Goal: Transaction & Acquisition: Purchase product/service

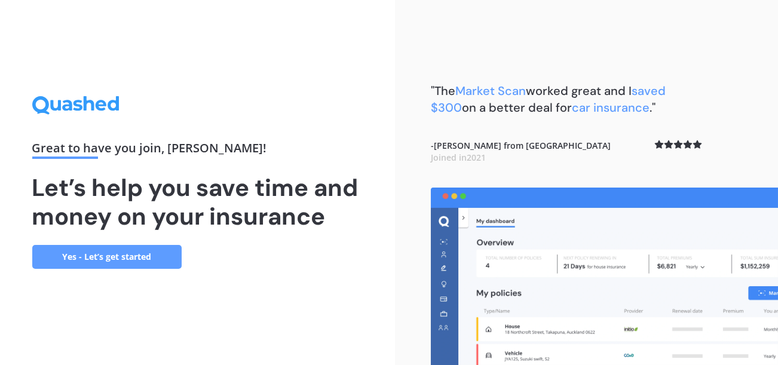
click at [103, 256] on link "Yes - Let’s get started" at bounding box center [106, 257] width 149 height 24
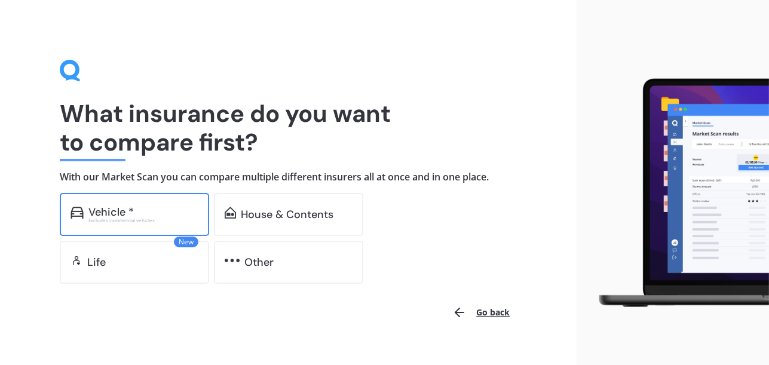
click at [148, 213] on div "Vehicle *" at bounding box center [143, 212] width 110 height 12
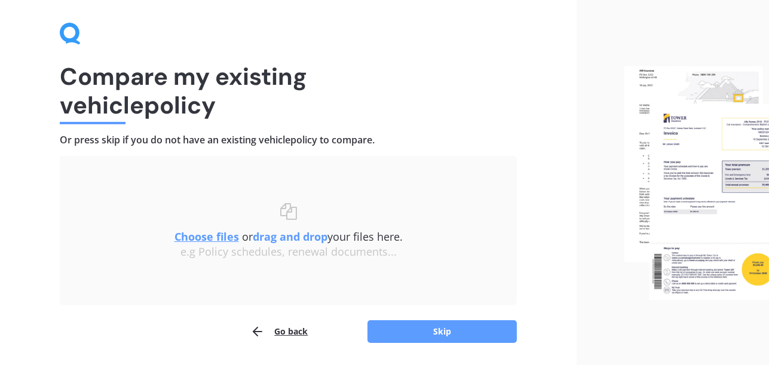
scroll to position [39, 0]
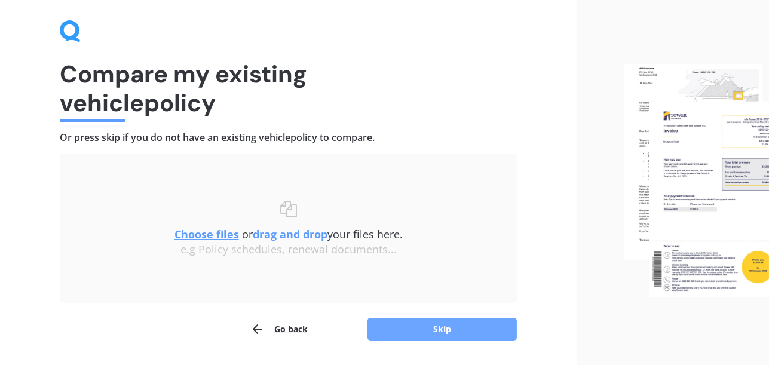
click at [411, 327] on button "Skip" at bounding box center [442, 329] width 149 height 23
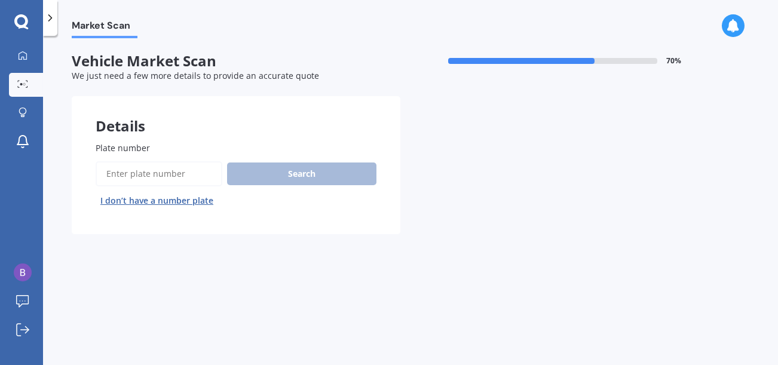
click at [164, 175] on input "Plate number" at bounding box center [159, 173] width 127 height 25
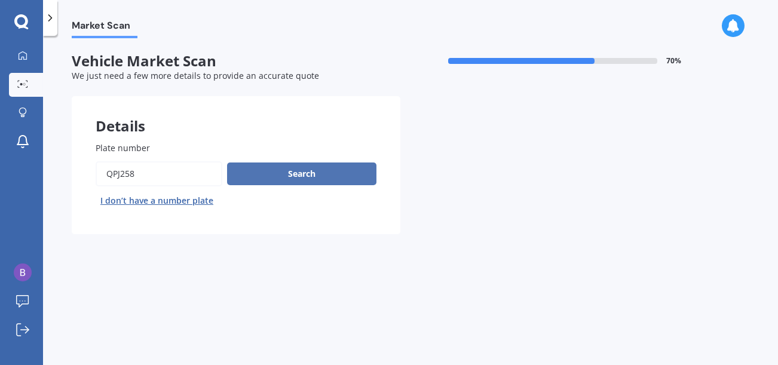
type input "QPJ258"
click at [275, 169] on button "Search" at bounding box center [301, 174] width 149 height 23
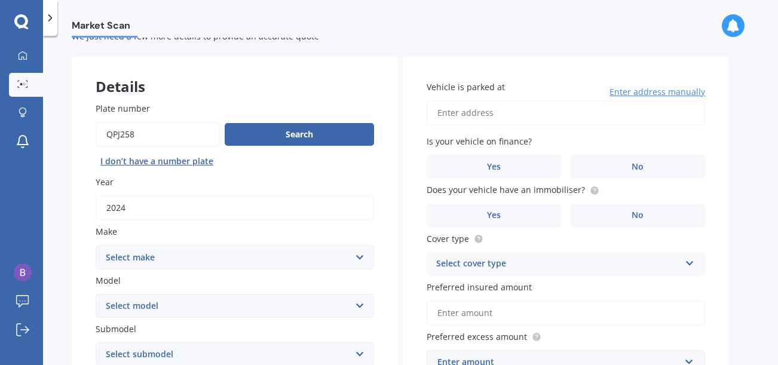
scroll to position [79, 0]
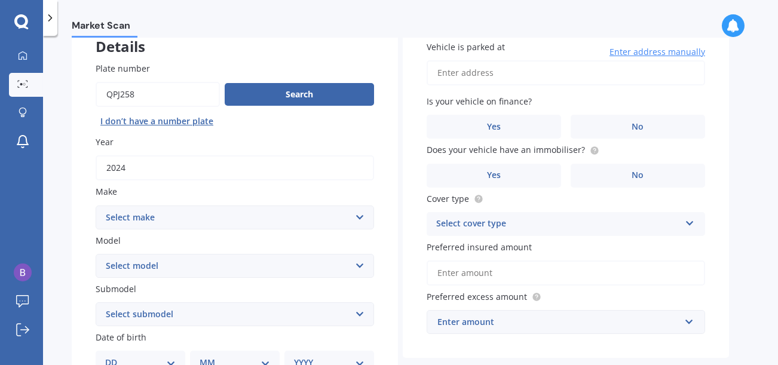
click at [358, 215] on select "Select make AC ALFA ROMEO ASTON MARTIN AUDI AUSTIN BEDFORD Bentley BMW BYD CADI…" at bounding box center [235, 218] width 279 height 24
select select "BYD"
click at [96, 206] on select "Select make AC ALFA ROMEO ASTON MARTIN AUDI AUSTIN BEDFORD Bentley BMW BYD CADI…" at bounding box center [235, 218] width 279 height 24
click at [359, 268] on select "Select model Atto 3 Electric Dolphin SEAL SEALION 6 SHARK 6" at bounding box center [235, 266] width 279 height 24
select select "SEALION 6"
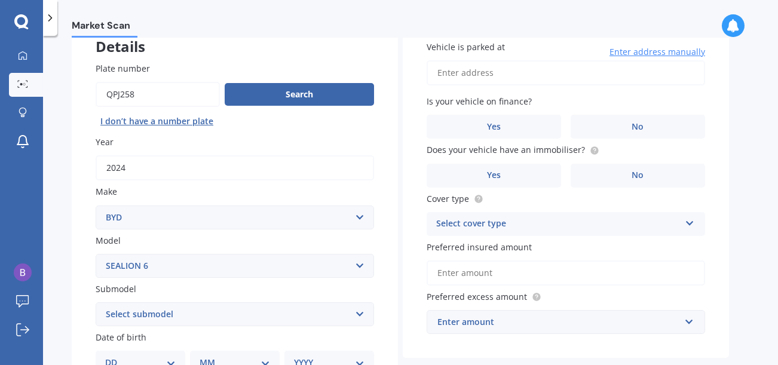
click at [96, 254] on select "Select model Atto 3 Electric Dolphin SEAL SEALION 6 SHARK 6" at bounding box center [235, 266] width 279 height 24
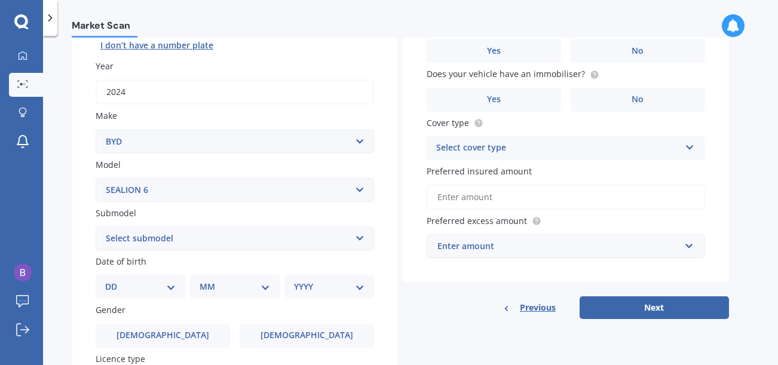
scroll to position [159, 0]
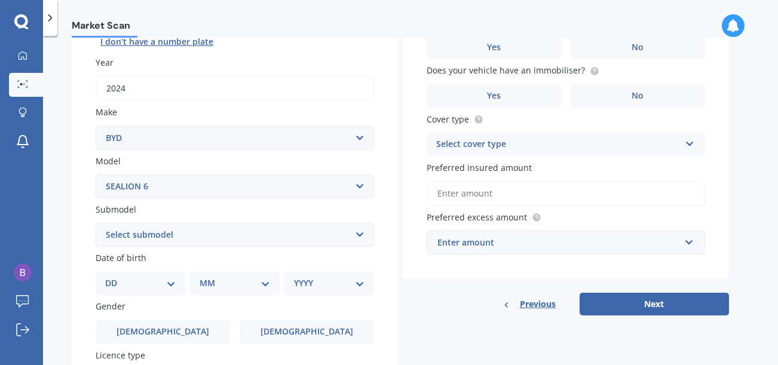
click at [360, 235] on select "Select submodel PREMIUM PHEV AWD /AT" at bounding box center [235, 235] width 279 height 24
select select "PREMIUM PHEV AWD /AT"
click at [96, 223] on select "Select submodel PREMIUM PHEV AWD /AT" at bounding box center [235, 235] width 279 height 24
click at [172, 285] on select "DD 01 02 03 04 05 06 07 08 09 10 11 12 13 14 15 16 17 18 19 20 21 22 23 24 25 2…" at bounding box center [140, 283] width 71 height 13
click at [114, 277] on select "DD 01 02 03 04 05 06 07 08 09 10 11 12 13 14 15 16 17 18 19 20 21 22 23 24 25 2…" at bounding box center [140, 283] width 71 height 13
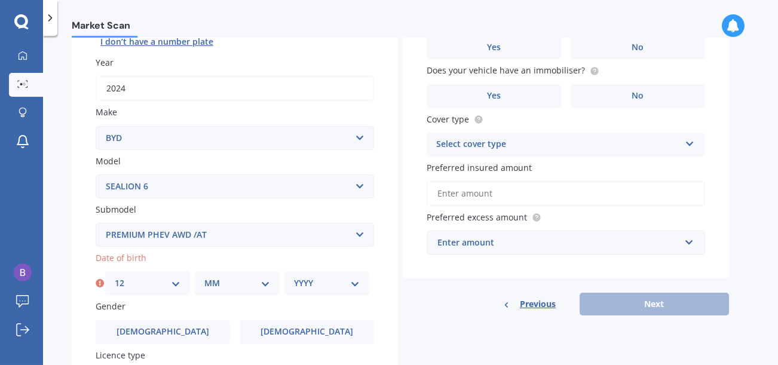
click at [267, 283] on select "MM 01 02 03 04 05 06 07 08 09 10 11 12" at bounding box center [237, 283] width 66 height 13
click at [173, 282] on select "DD 01 02 03 04 05 06 07 08 09 10 11 12 13 14 15 16 17 18 19 20 21 22 23 24 25 2…" at bounding box center [148, 283] width 66 height 13
select select "20"
click at [115, 277] on select "DD 01 02 03 04 05 06 07 08 09 10 11 12 13 14 15 16 17 18 19 20 21 22 23 24 25 2…" at bounding box center [148, 283] width 66 height 13
click at [266, 285] on select "MM 01 02 03 04 05 06 07 08 09 10 11 12" at bounding box center [237, 283] width 66 height 13
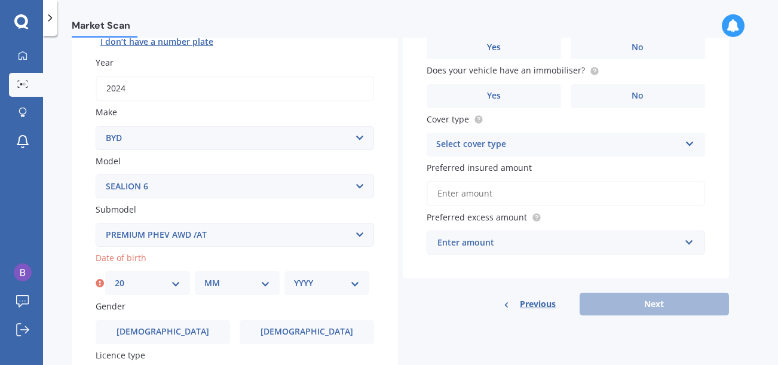
select select "12"
click at [204, 277] on select "MM 01 02 03 04 05 06 07 08 09 10 11 12" at bounding box center [237, 283] width 66 height 13
click at [353, 285] on select "YYYY 2025 2024 2023 2022 2021 2020 2019 2018 2017 2016 2015 2014 2013 2012 2011…" at bounding box center [327, 283] width 66 height 13
select select "1953"
click at [294, 277] on select "YYYY 2025 2024 2023 2022 2021 2020 2019 2018 2017 2016 2015 2014 2013 2012 2011…" at bounding box center [327, 283] width 66 height 13
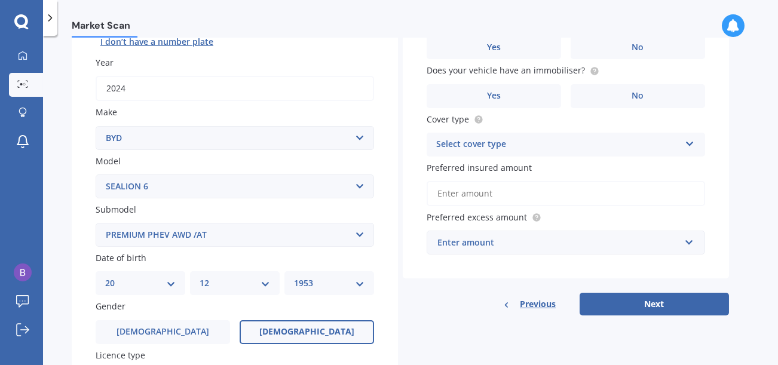
click at [268, 332] on label "Female" at bounding box center [307, 332] width 134 height 24
click at [0, 0] on input "Female" at bounding box center [0, 0] width 0 height 0
click at [269, 334] on label "Female" at bounding box center [307, 332] width 134 height 24
click at [0, 0] on input "Female" at bounding box center [0, 0] width 0 height 0
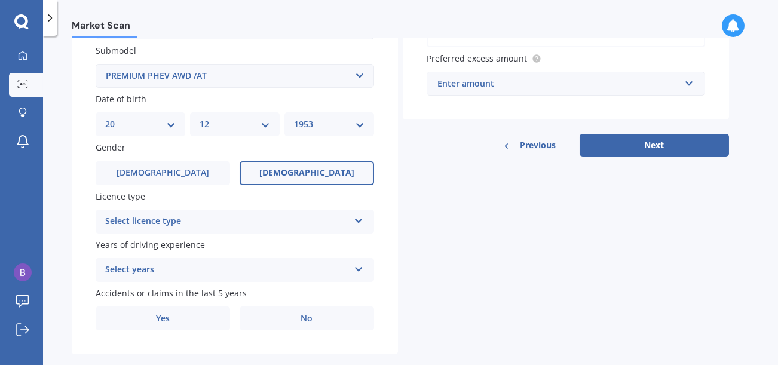
scroll to position [319, 0]
click at [361, 218] on icon at bounding box center [359, 218] width 10 height 8
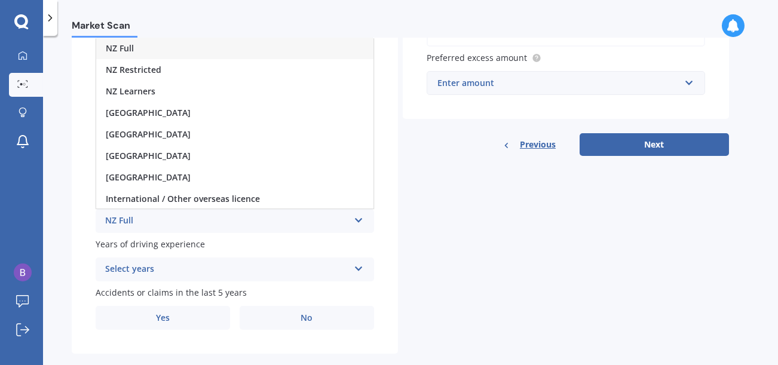
click at [121, 219] on div "NZ Full" at bounding box center [227, 221] width 244 height 14
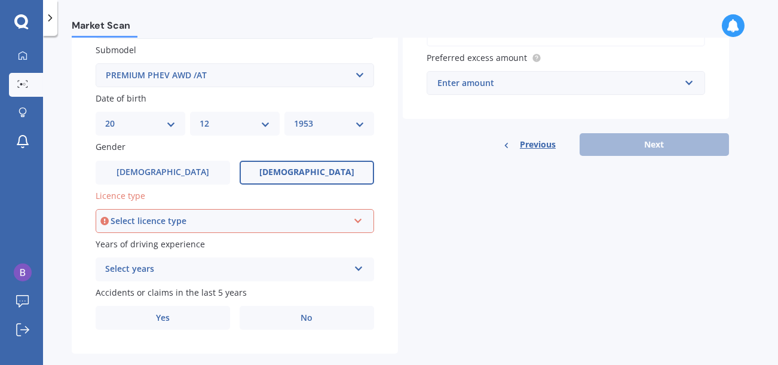
click at [361, 269] on icon at bounding box center [359, 266] width 10 height 8
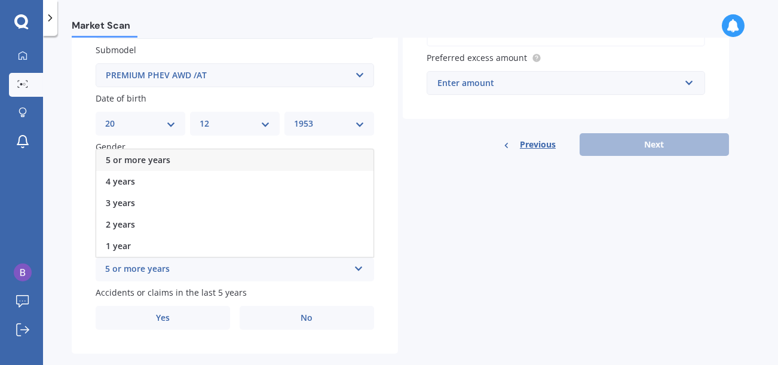
click at [151, 270] on div "5 or more years" at bounding box center [227, 269] width 244 height 14
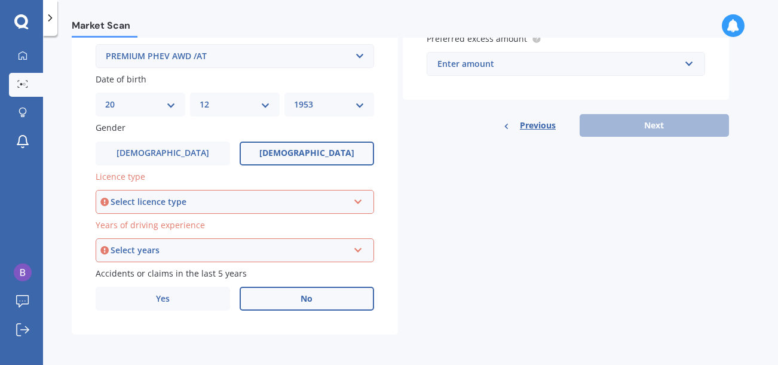
scroll to position [339, 0]
click at [296, 296] on label "No" at bounding box center [307, 298] width 134 height 24
click at [0, 0] on input "No" at bounding box center [0, 0] width 0 height 0
click at [313, 299] on span "No" at bounding box center [307, 298] width 12 height 10
click at [0, 0] on input "No" at bounding box center [0, 0] width 0 height 0
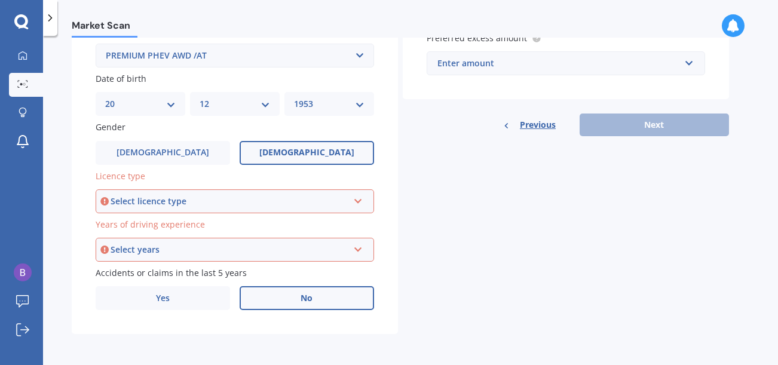
click at [105, 199] on icon at bounding box center [104, 201] width 8 height 12
click at [359, 201] on icon at bounding box center [358, 199] width 10 height 8
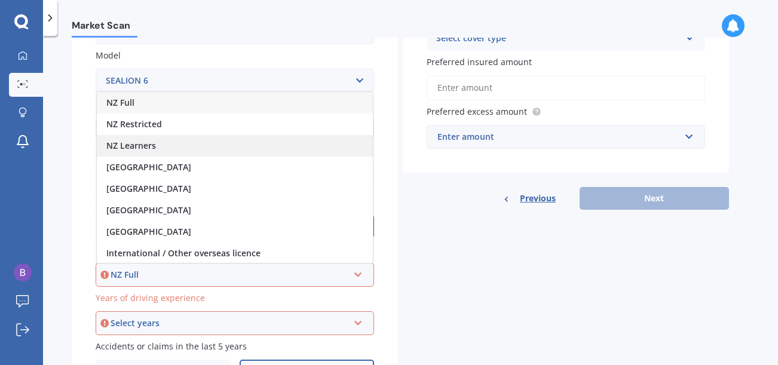
scroll to position [219, 0]
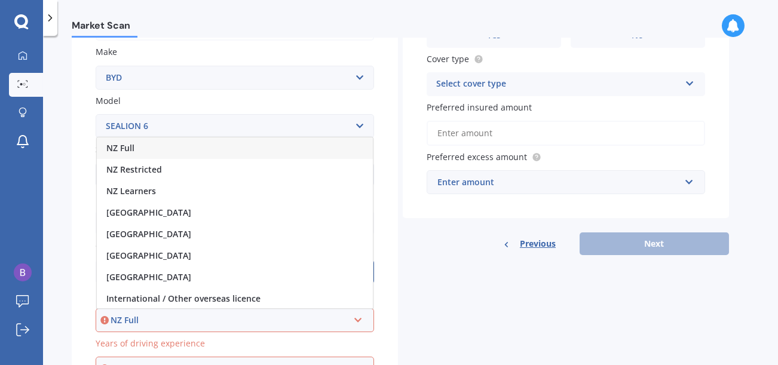
click at [144, 154] on div "NZ Full" at bounding box center [235, 148] width 276 height 22
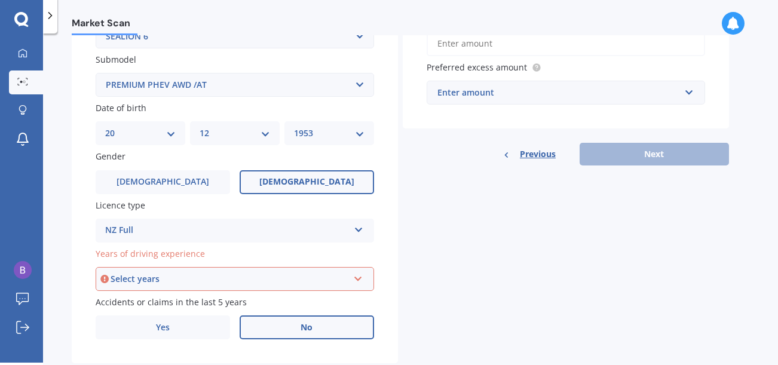
scroll to position [339, 0]
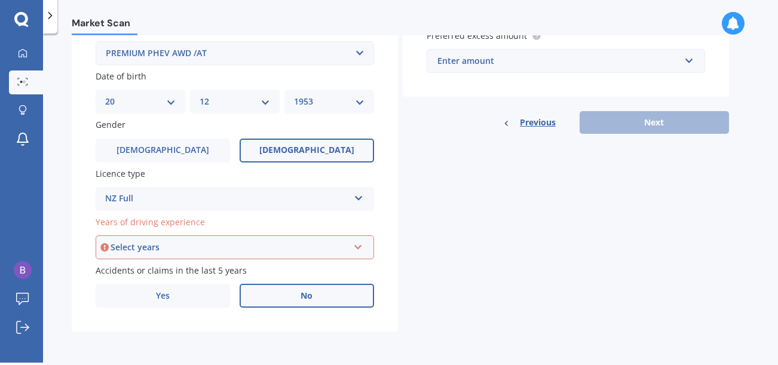
click at [359, 246] on icon at bounding box center [358, 245] width 10 height 8
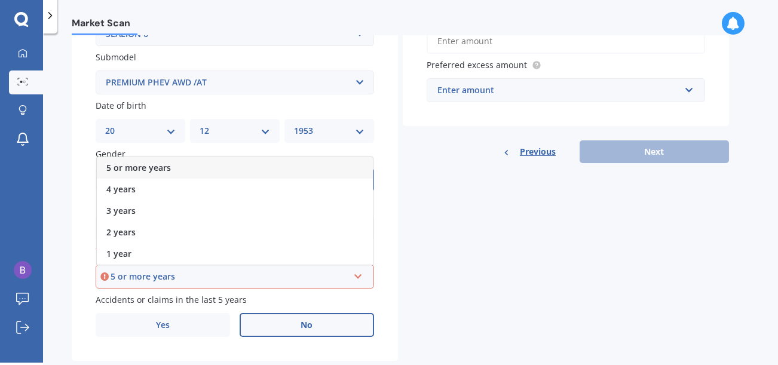
scroll to position [259, 0]
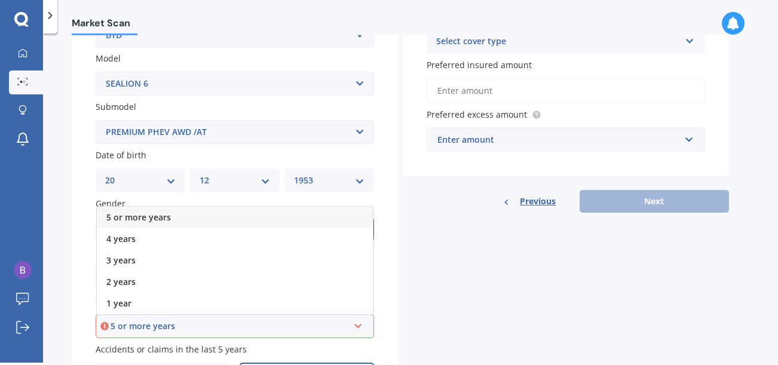
click at [145, 219] on span "5 or more years" at bounding box center [138, 217] width 65 height 11
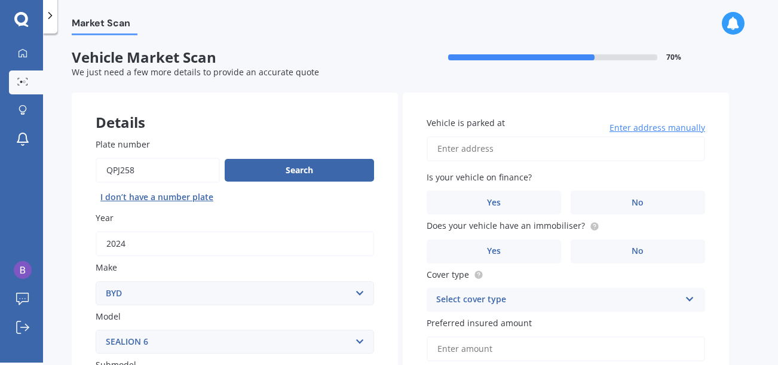
scroll to position [0, 0]
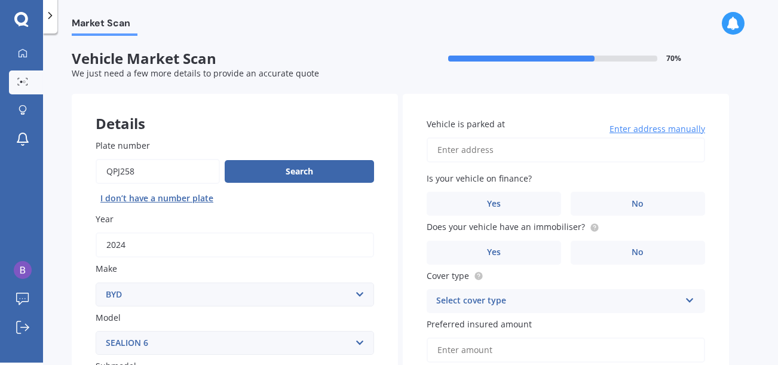
click at [439, 149] on input "Vehicle is parked at" at bounding box center [566, 149] width 279 height 25
type input "Flat5 2A Canterbury StreetPicton, Marlborough 7220"
click at [634, 204] on span "No" at bounding box center [638, 204] width 12 height 10
click at [0, 0] on input "No" at bounding box center [0, 0] width 0 height 0
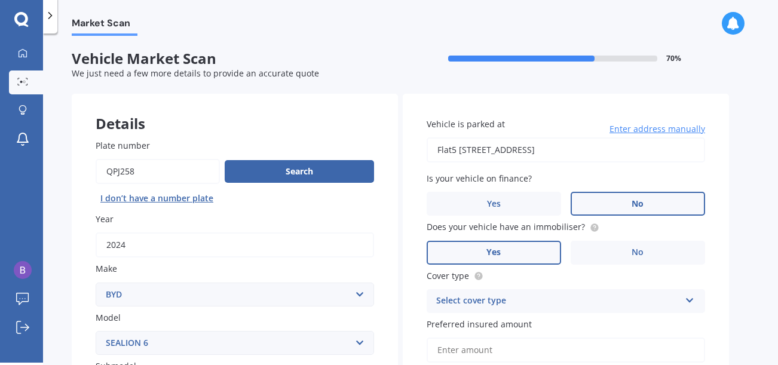
click at [511, 259] on label "Yes" at bounding box center [494, 253] width 134 height 24
click at [0, 0] on input "Yes" at bounding box center [0, 0] width 0 height 0
click at [692, 302] on icon at bounding box center [690, 298] width 10 height 8
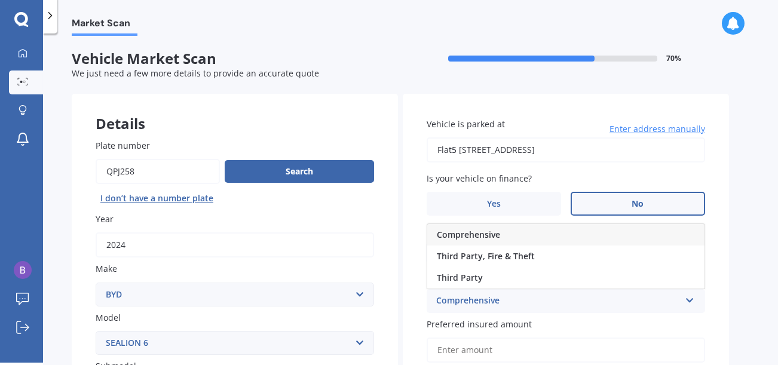
click at [478, 299] on div "Comprehensive" at bounding box center [558, 301] width 244 height 14
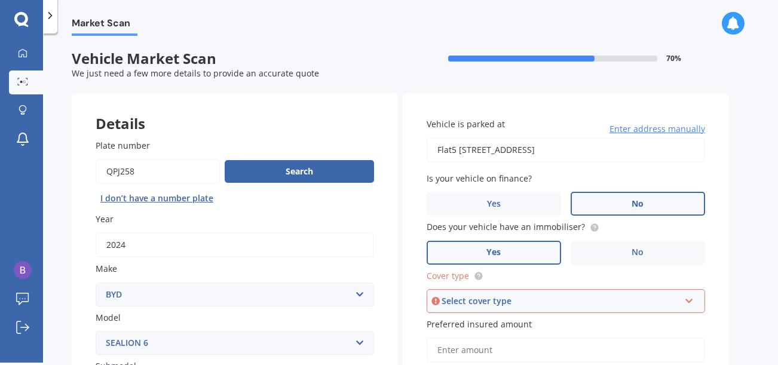
click at [692, 301] on icon at bounding box center [689, 299] width 10 height 8
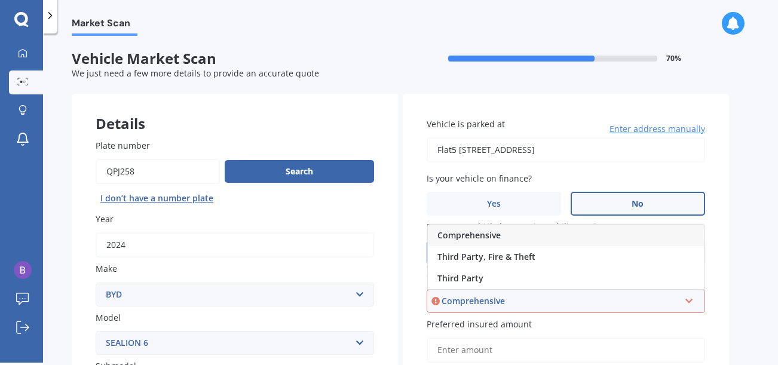
click at [465, 234] on span "Comprehensive" at bounding box center [469, 235] width 63 height 11
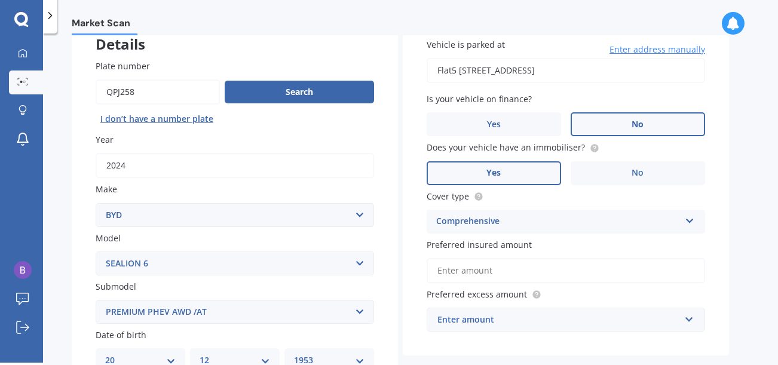
scroll to position [120, 0]
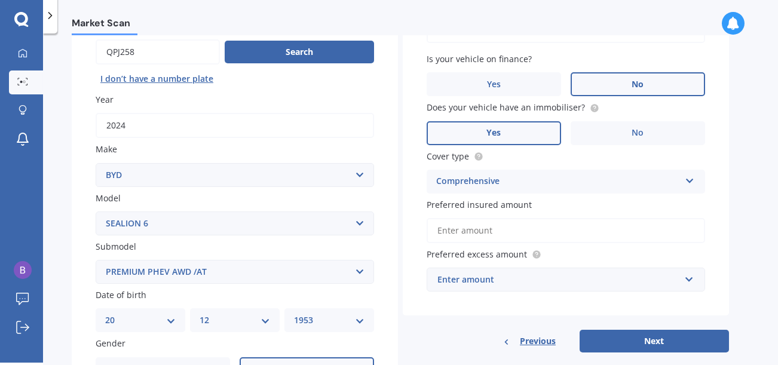
click at [530, 230] on input "Preferred insured amount" at bounding box center [566, 230] width 279 height 25
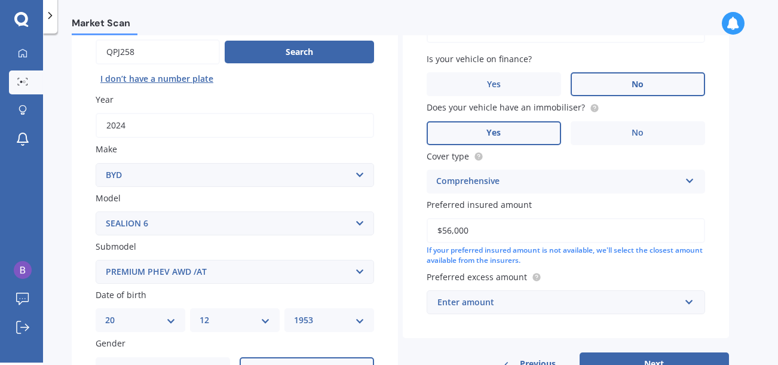
type input "$56,000"
click at [689, 301] on input "text" at bounding box center [562, 302] width 268 height 23
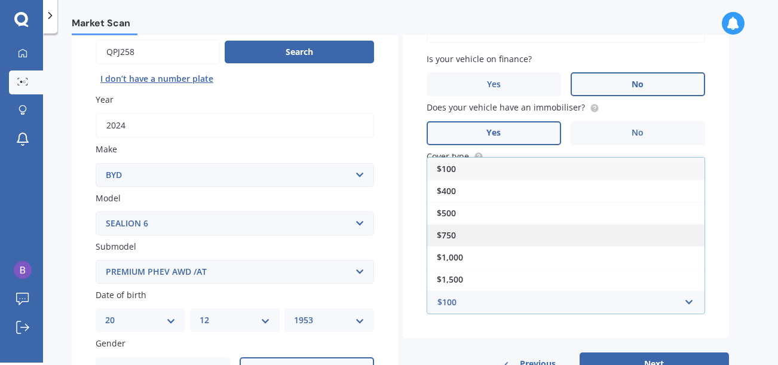
click at [460, 233] on div "$750" at bounding box center [565, 235] width 277 height 22
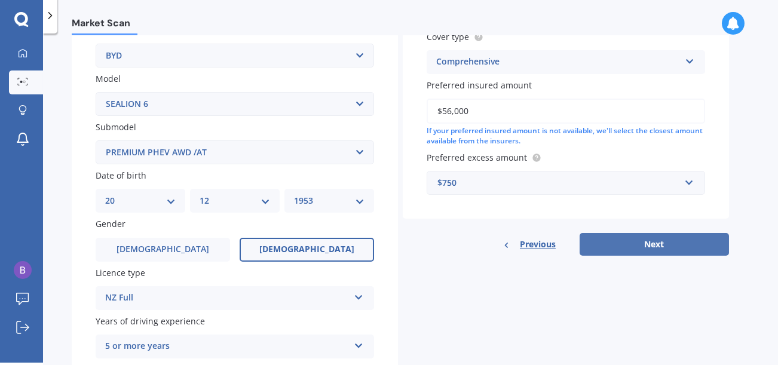
click at [657, 244] on button "Next" at bounding box center [654, 244] width 149 height 23
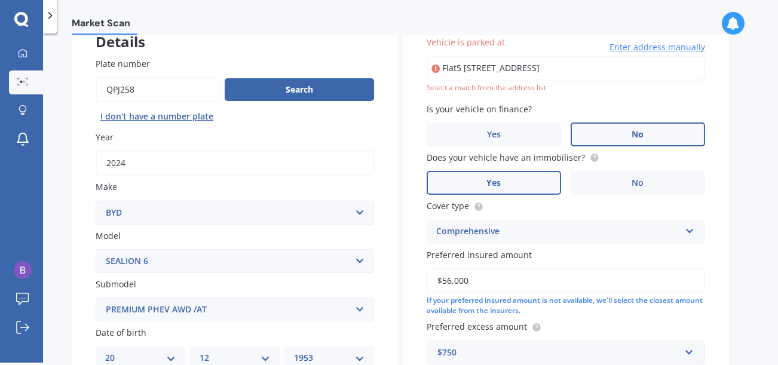
scroll to position [81, 0]
click at [544, 68] on input "Flat5 2A Canterbury StreetPicton, Marlborough 7220" at bounding box center [566, 68] width 279 height 25
type input "flat 5/2A Canterbury Street, Picton 7220"
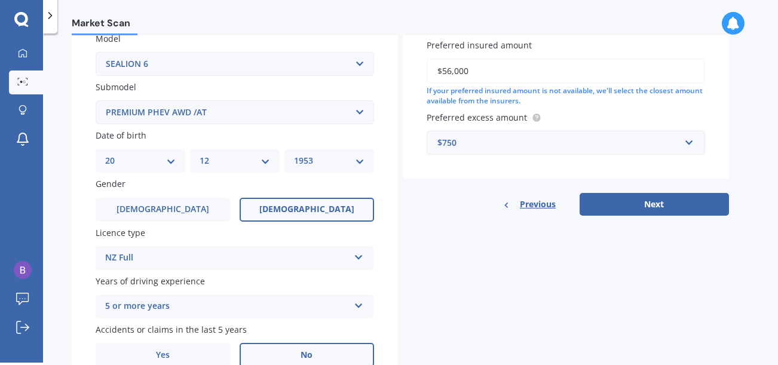
scroll to position [281, 0]
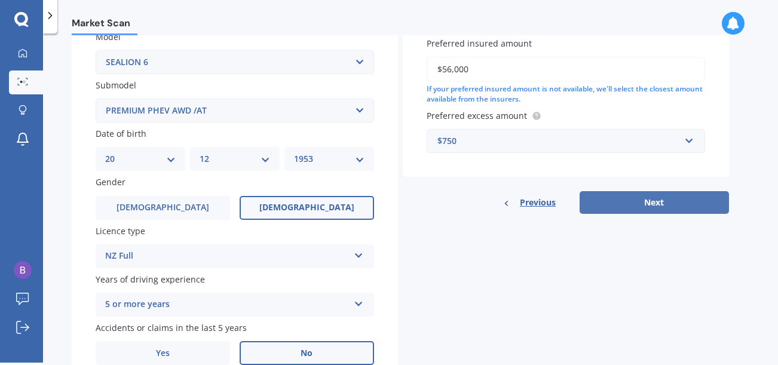
click at [651, 206] on button "Next" at bounding box center [654, 202] width 149 height 23
select select "20"
select select "12"
select select "1953"
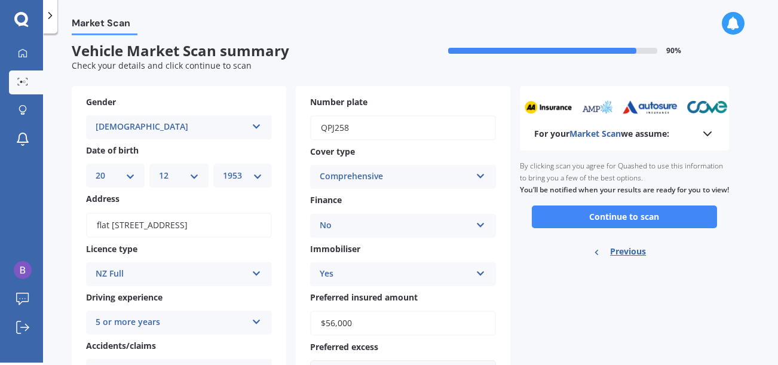
scroll to position [0, 0]
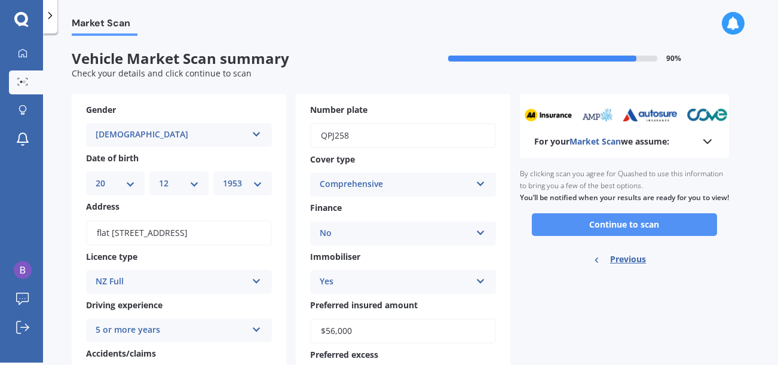
click at [625, 236] on button "Continue to scan" at bounding box center [624, 224] width 185 height 23
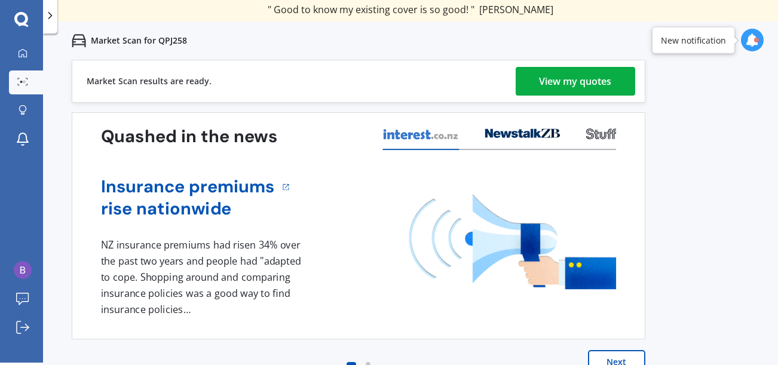
click at [568, 83] on div "View my quotes" at bounding box center [576, 81] width 72 height 29
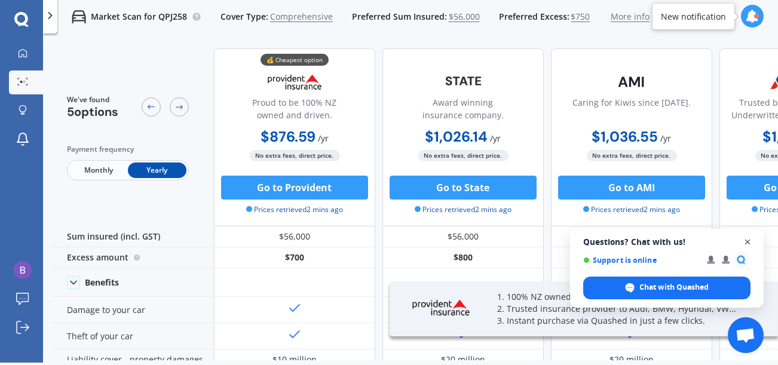
click at [749, 243] on span "Close chat" at bounding box center [748, 242] width 15 height 15
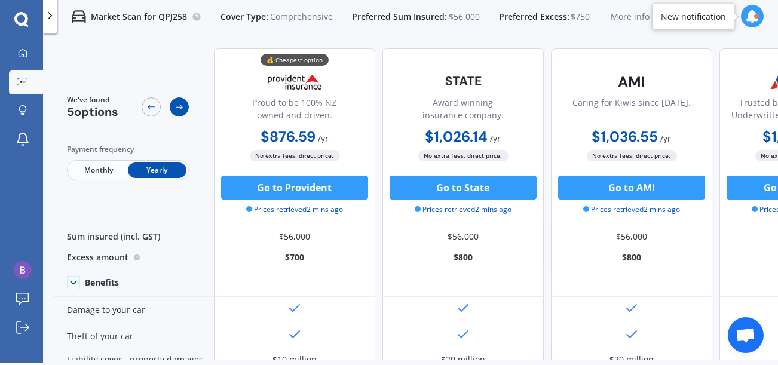
click at [185, 107] on div at bounding box center [179, 106] width 19 height 19
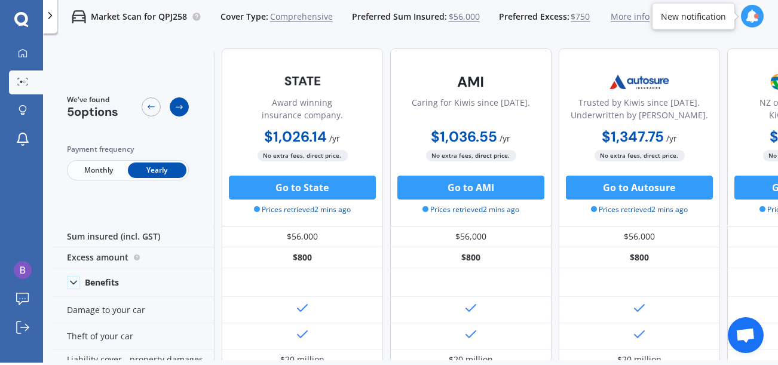
click at [185, 107] on div at bounding box center [179, 106] width 19 height 19
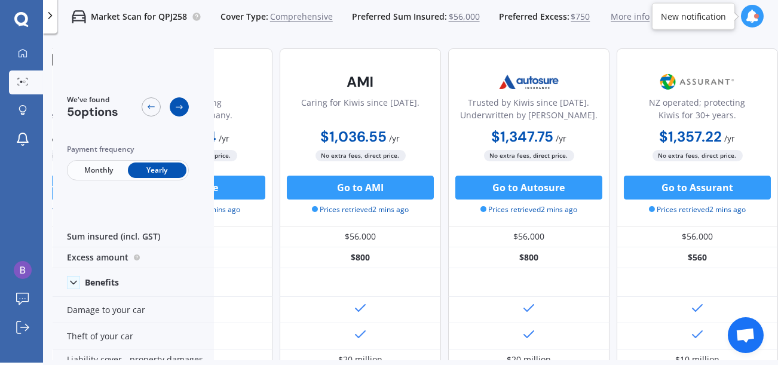
scroll to position [0, 277]
click at [185, 107] on div at bounding box center [179, 106] width 19 height 19
click at [149, 108] on icon at bounding box center [151, 107] width 10 height 10
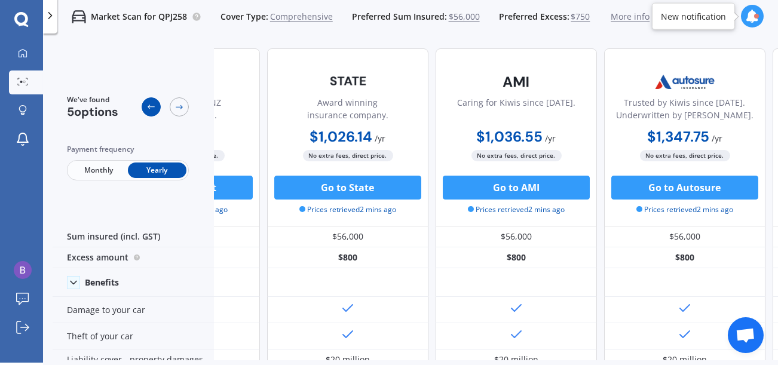
click at [149, 108] on icon at bounding box center [151, 107] width 10 height 10
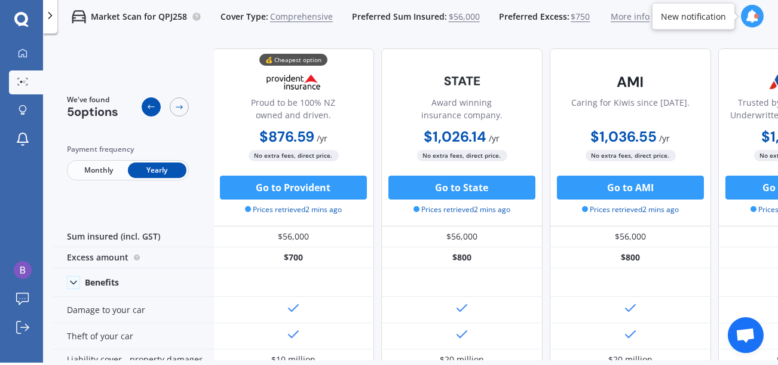
scroll to position [0, 0]
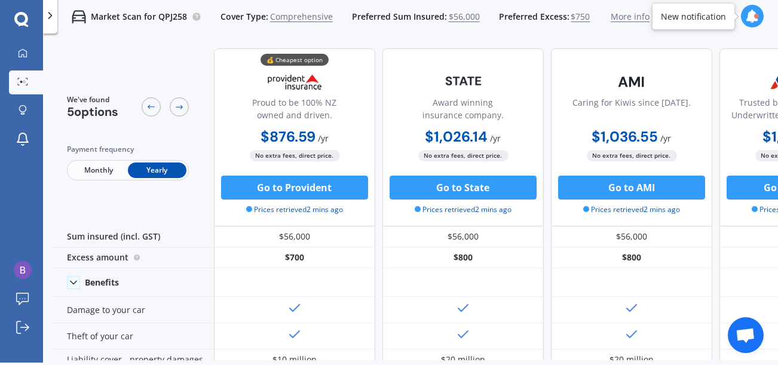
drag, startPoint x: 305, startPoint y: 186, endPoint x: 194, endPoint y: 203, distance: 112.4
click at [194, 204] on div "We've found 5 options Payment frequency Monthly Yearly" at bounding box center [133, 137] width 161 height 178
